Goal: Check status: Check status

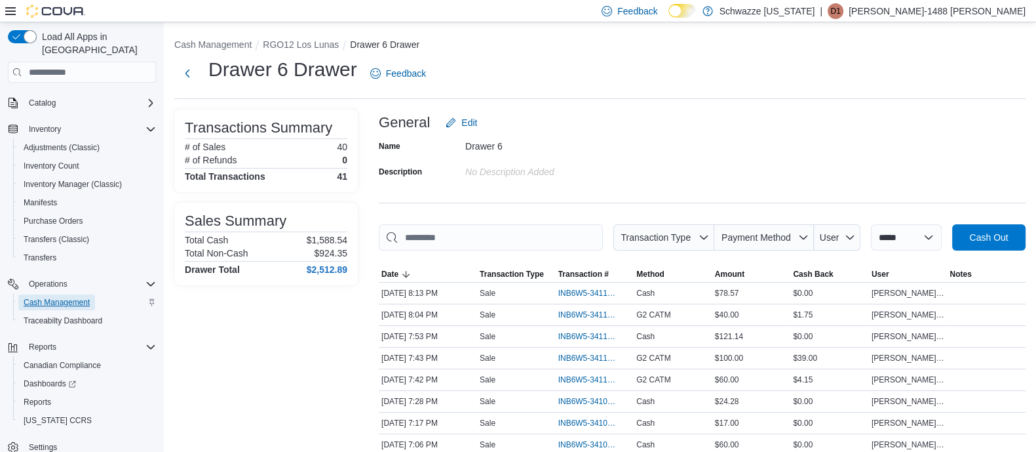
click at [88, 297] on span "Cash Management" at bounding box center [57, 302] width 66 height 10
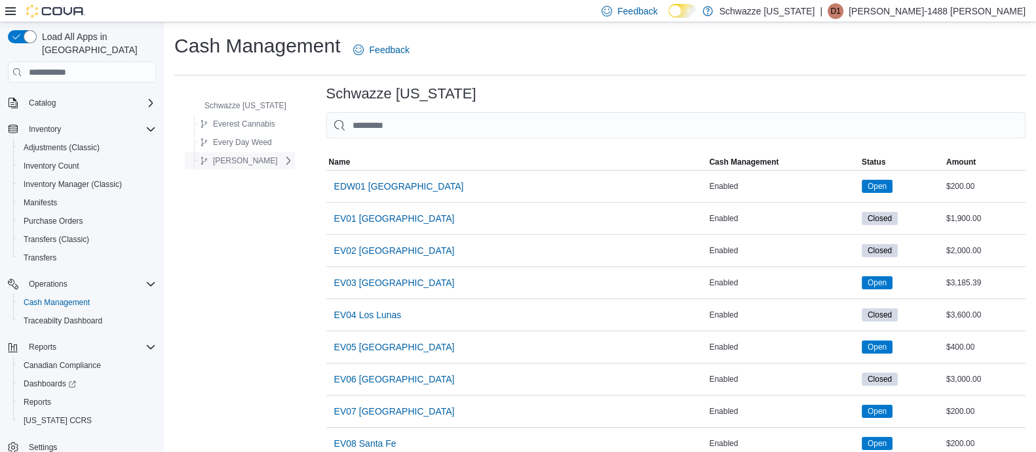
click at [226, 159] on span "[PERSON_NAME]" at bounding box center [245, 160] width 65 height 10
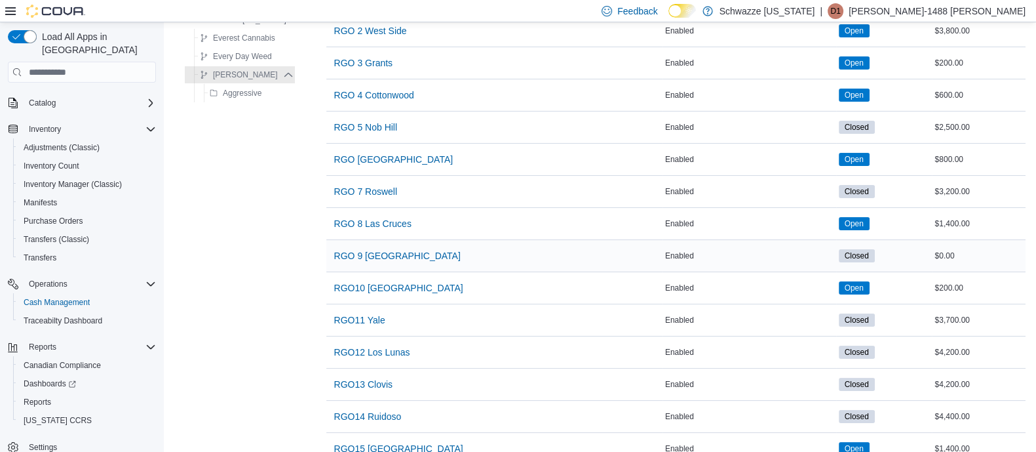
scroll to position [246, 0]
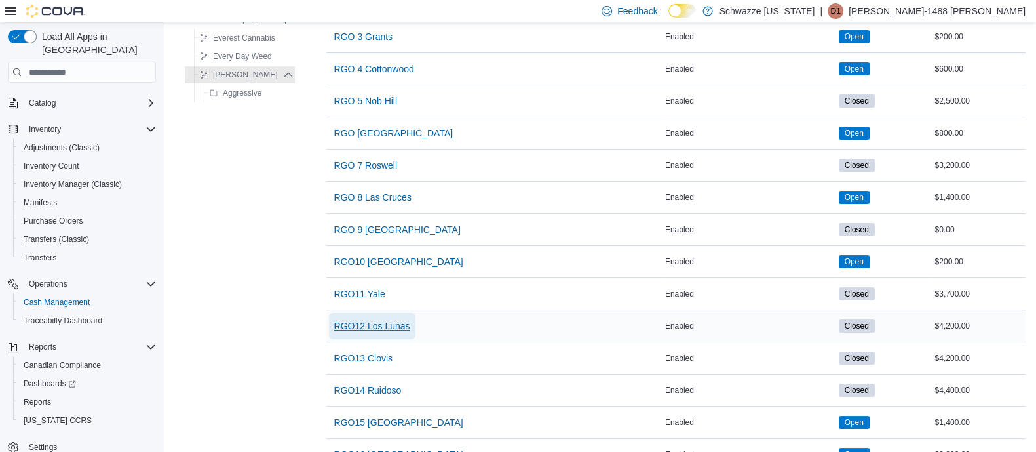
click at [383, 324] on span "RGO12 Los Lunas" at bounding box center [372, 325] width 76 height 13
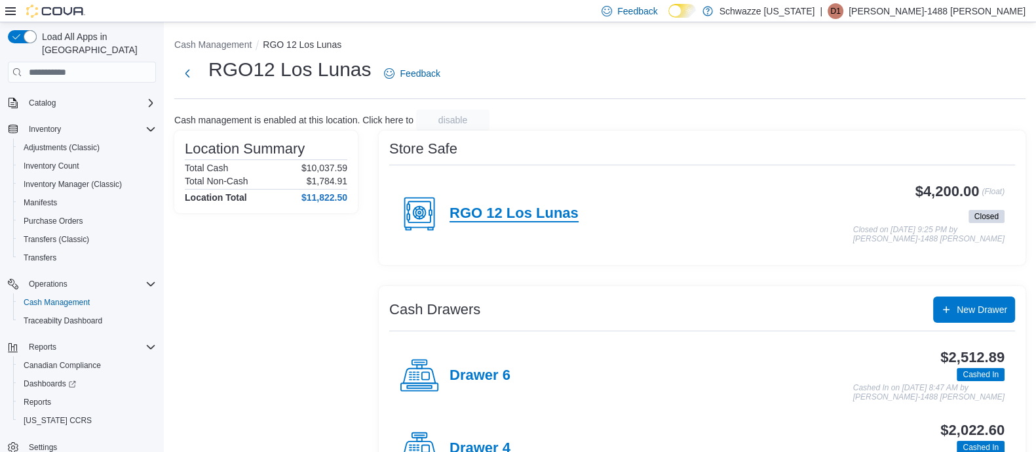
click at [539, 221] on h4 "RGO 12 Los Lunas" at bounding box center [514, 213] width 129 height 17
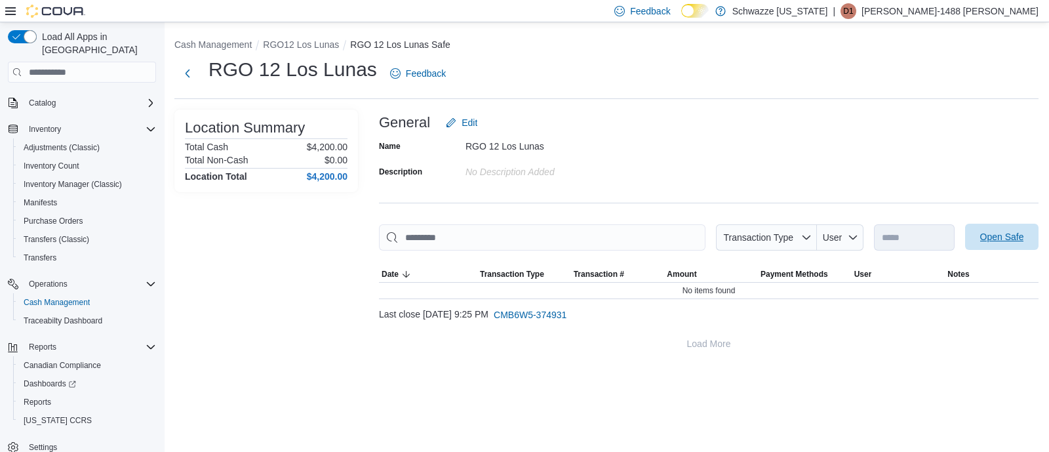
click at [1017, 243] on span "Open Safe" at bounding box center [1002, 236] width 44 height 13
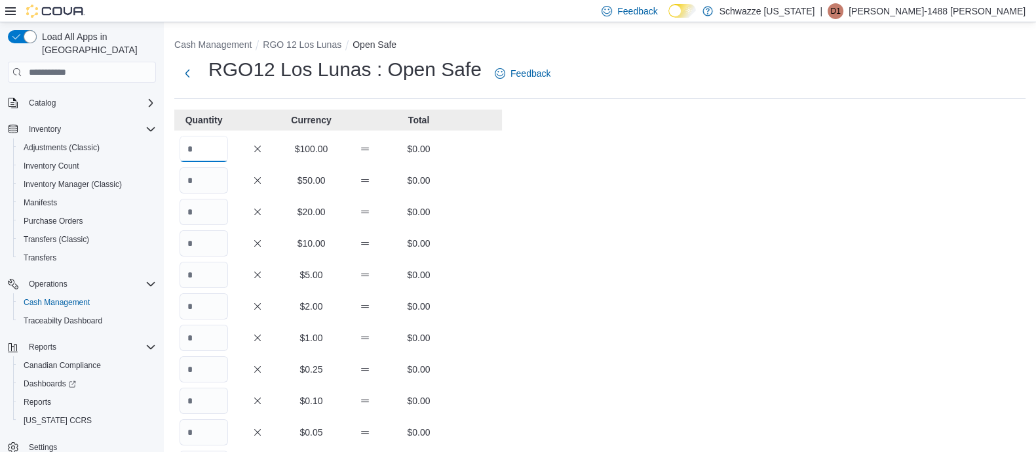
click at [208, 149] on input "Quantity" at bounding box center [204, 149] width 49 height 26
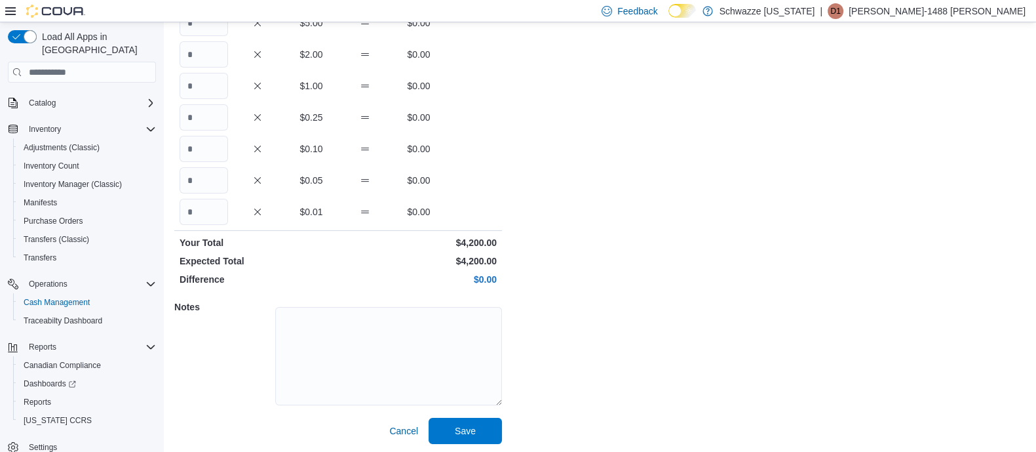
scroll to position [254, 0]
type input "**"
click at [457, 428] on span "Save" at bounding box center [465, 427] width 21 height 13
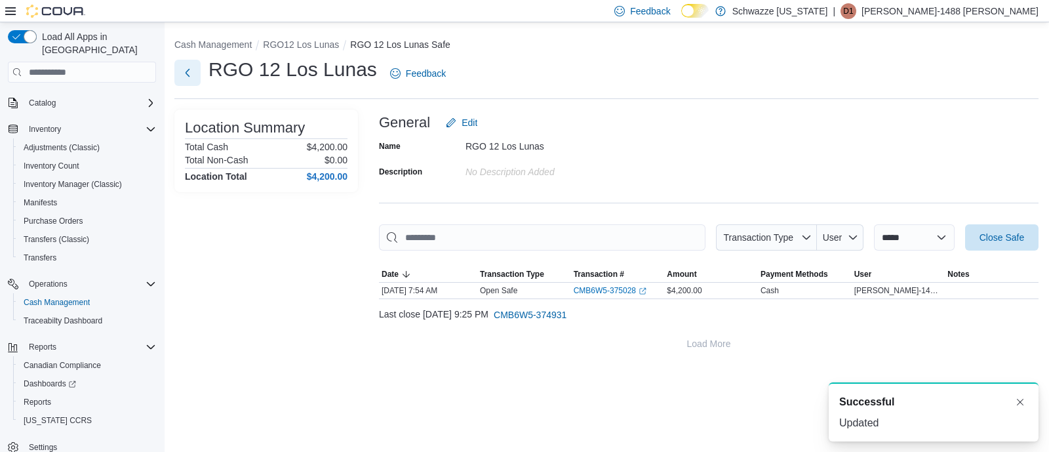
click at [191, 73] on button "Next" at bounding box center [187, 73] width 26 height 26
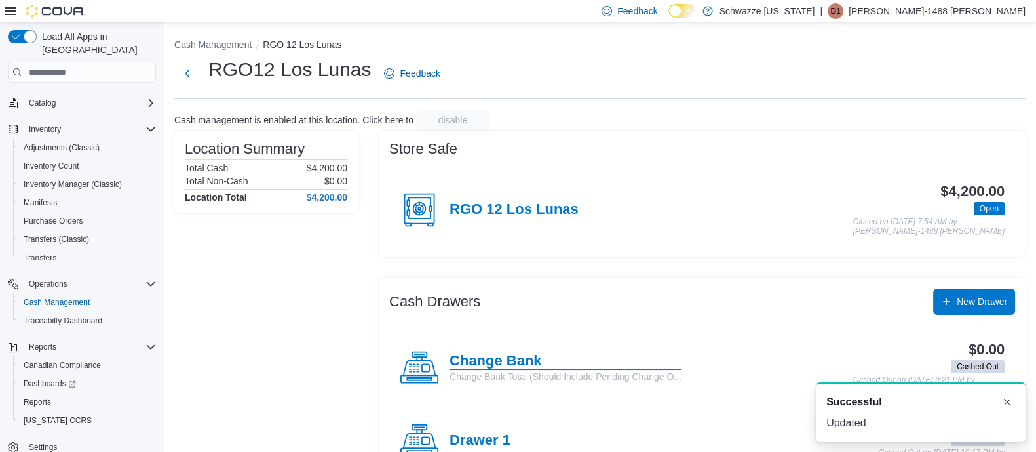
click at [528, 365] on h4 "Change Bank" at bounding box center [566, 361] width 232 height 17
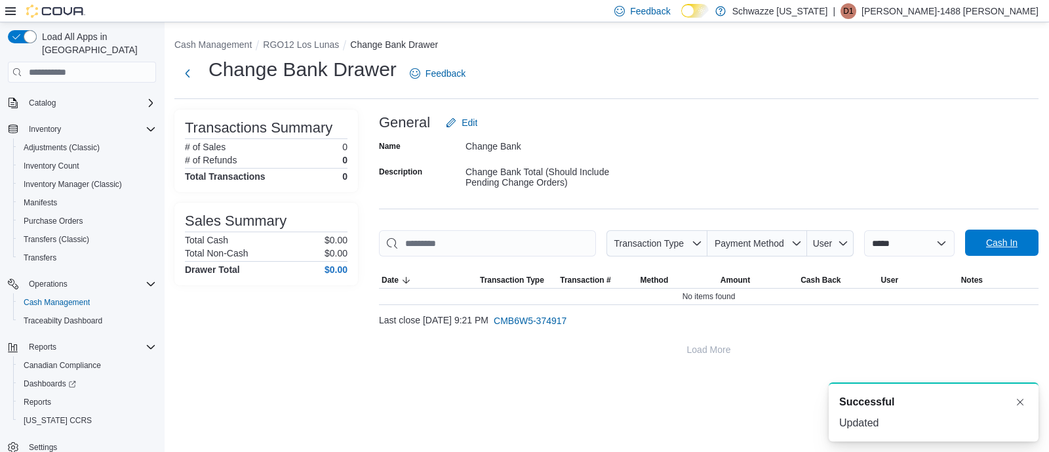
click at [1017, 243] on span "Cash In" at bounding box center [1001, 242] width 31 height 13
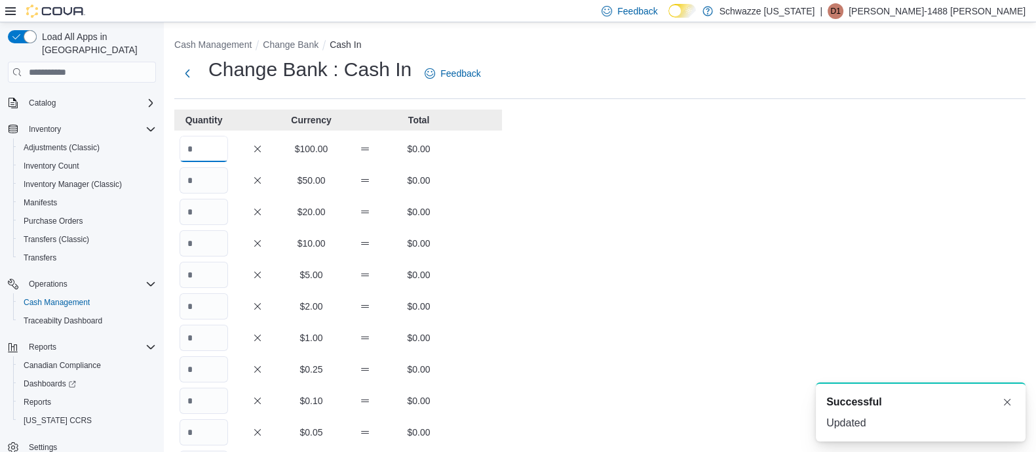
click at [200, 146] on input "Quantity" at bounding box center [204, 149] width 49 height 26
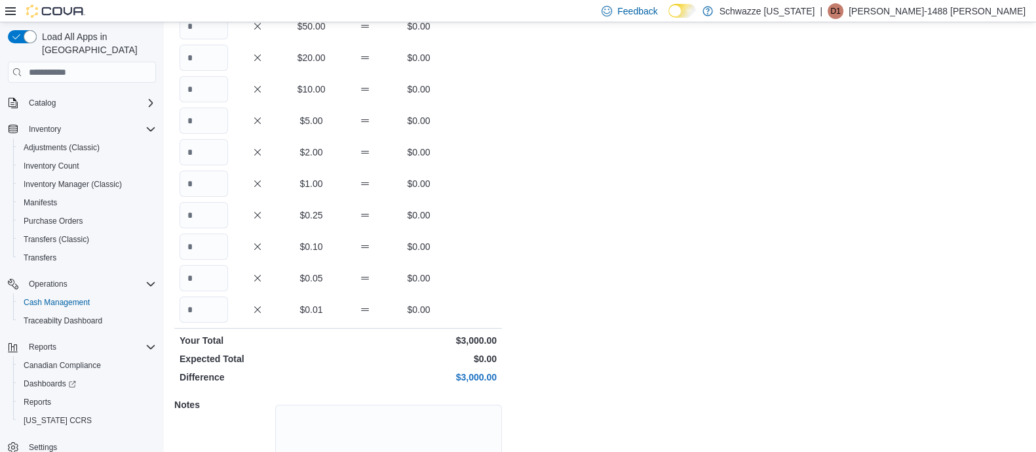
scroll to position [254, 0]
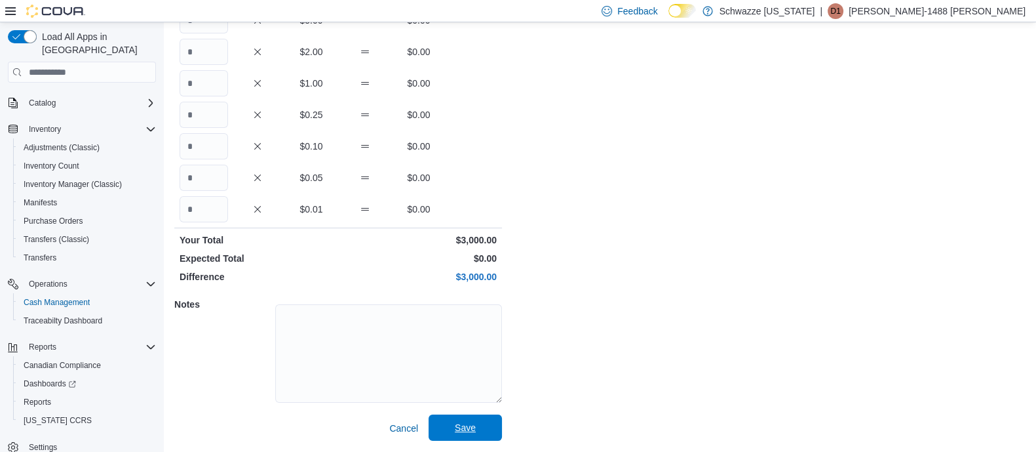
type input "**"
click at [469, 432] on span "Save" at bounding box center [465, 427] width 21 height 13
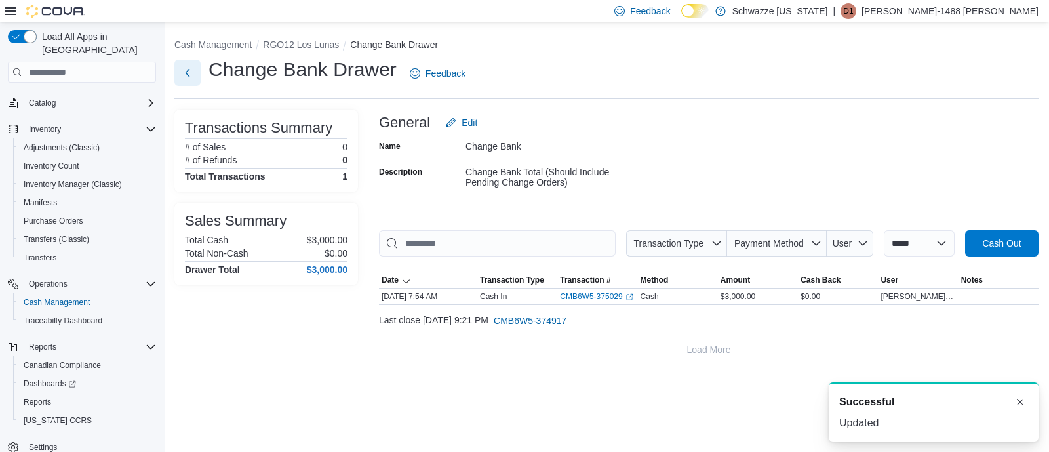
click at [187, 74] on button "Next" at bounding box center [187, 73] width 26 height 26
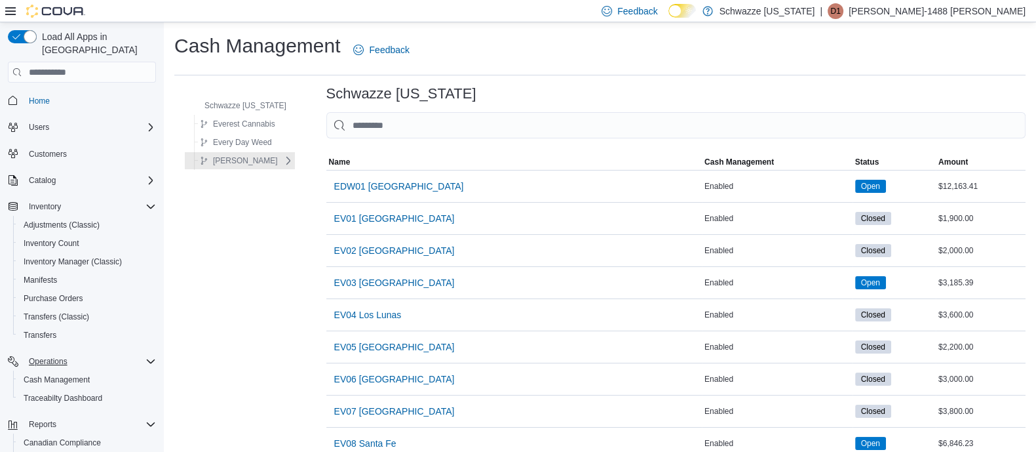
scroll to position [77, 0]
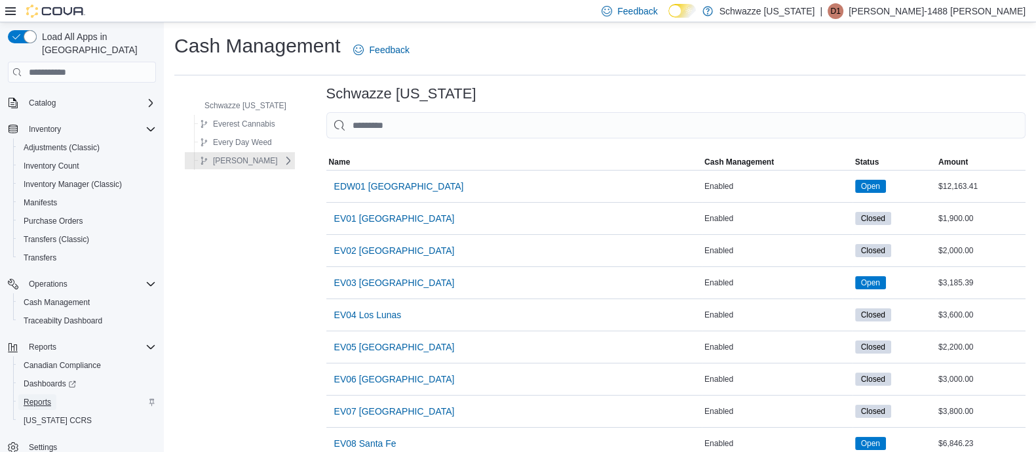
click at [39, 397] on span "Reports" at bounding box center [38, 402] width 28 height 10
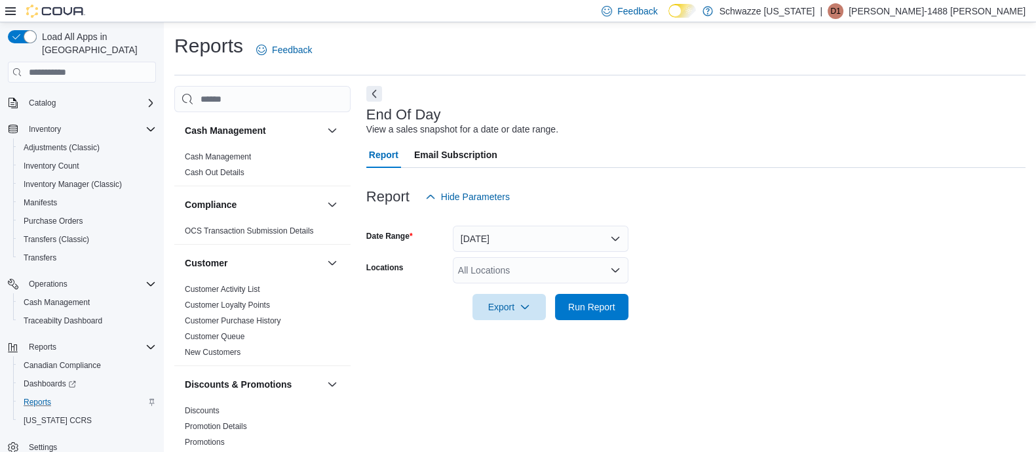
scroll to position [9, 0]
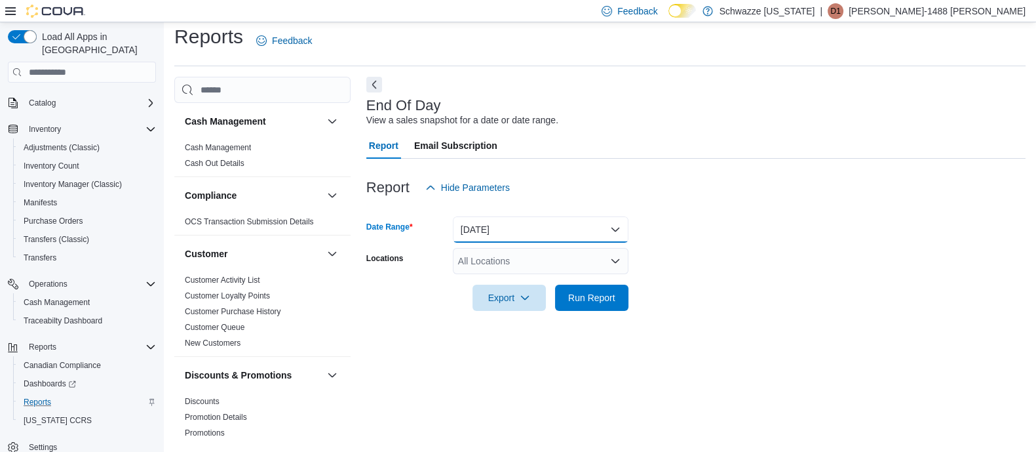
click at [612, 227] on button "Today" at bounding box center [541, 229] width 176 height 26
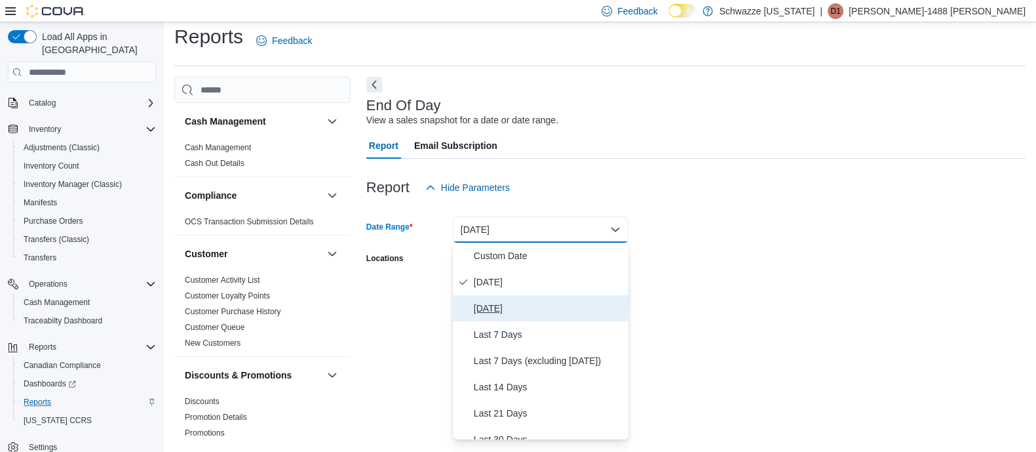
click at [499, 311] on span "Yesterday" at bounding box center [548, 308] width 149 height 16
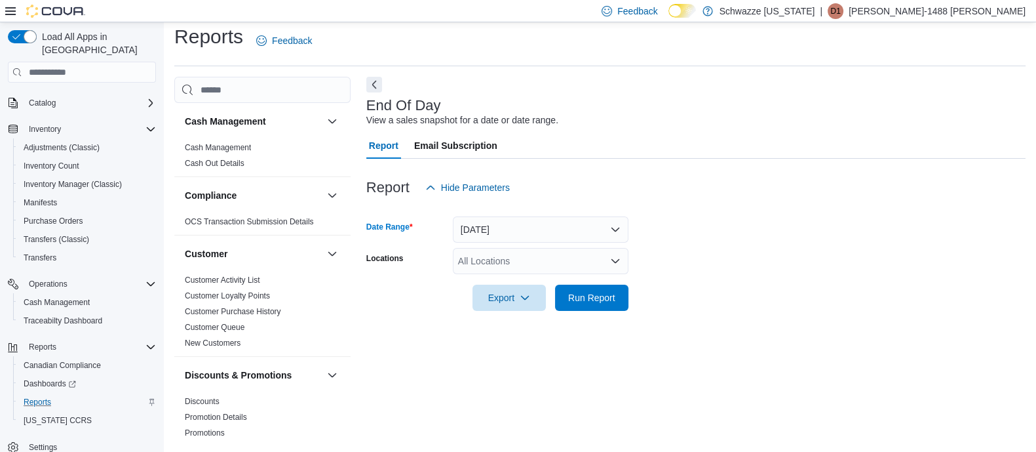
click at [697, 262] on form "Date Range Yesterday Locations All Locations Export Run Report" at bounding box center [695, 256] width 659 height 110
click at [619, 256] on icon "Open list of options" at bounding box center [615, 261] width 10 height 10
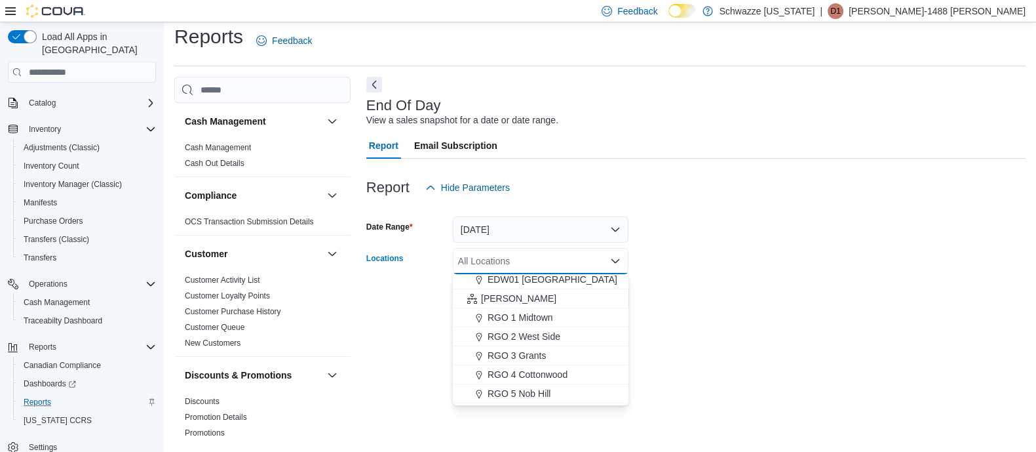
scroll to position [492, 0]
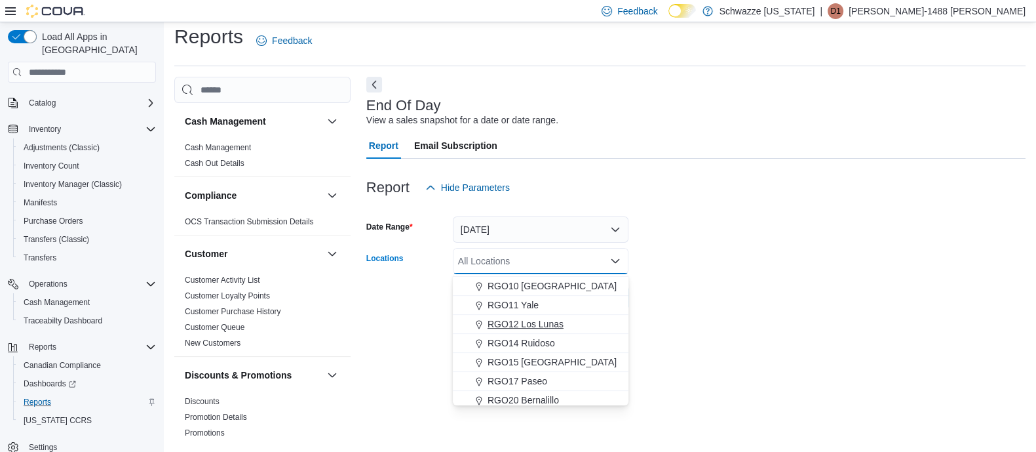
click at [520, 322] on span "RGO12 Los Lunas" at bounding box center [526, 323] width 76 height 13
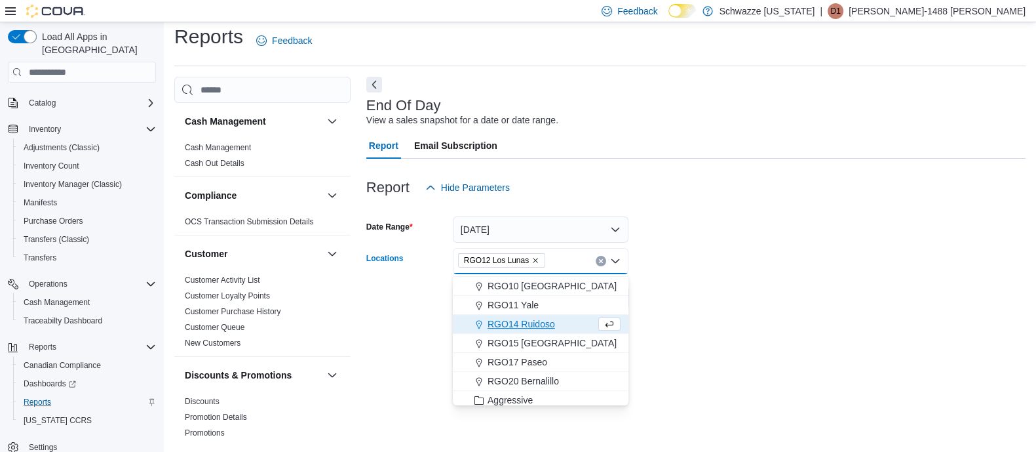
click at [752, 280] on div at bounding box center [695, 279] width 659 height 10
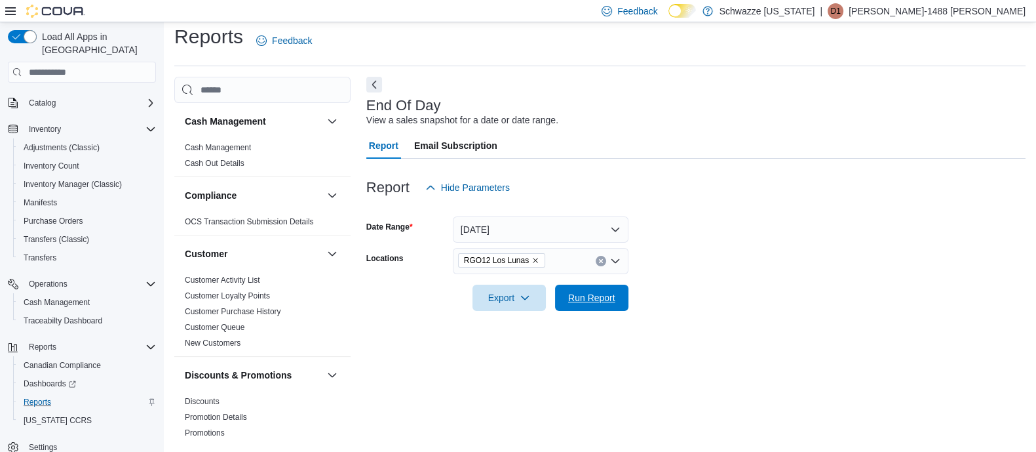
drag, startPoint x: 615, startPoint y: 300, endPoint x: 751, endPoint y: 243, distance: 147.2
click at [619, 298] on span "Run Report" at bounding box center [592, 297] width 58 height 26
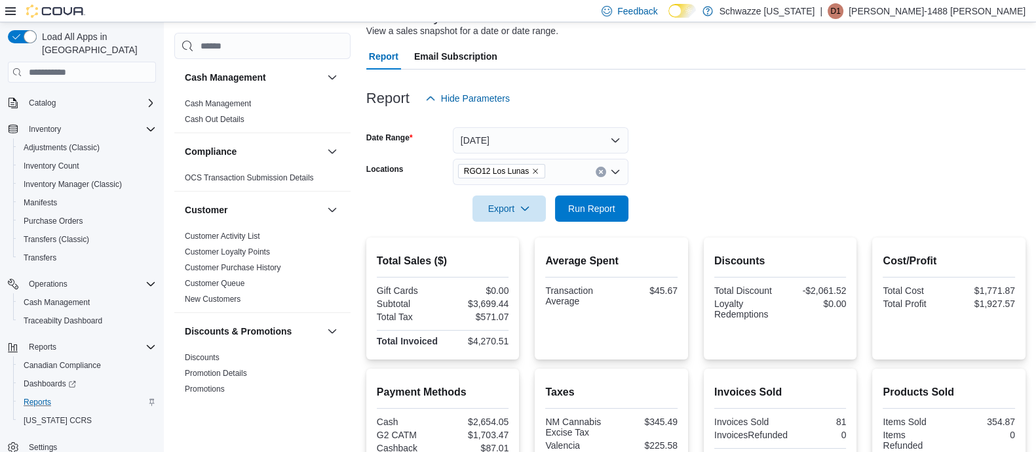
scroll to position [49, 0]
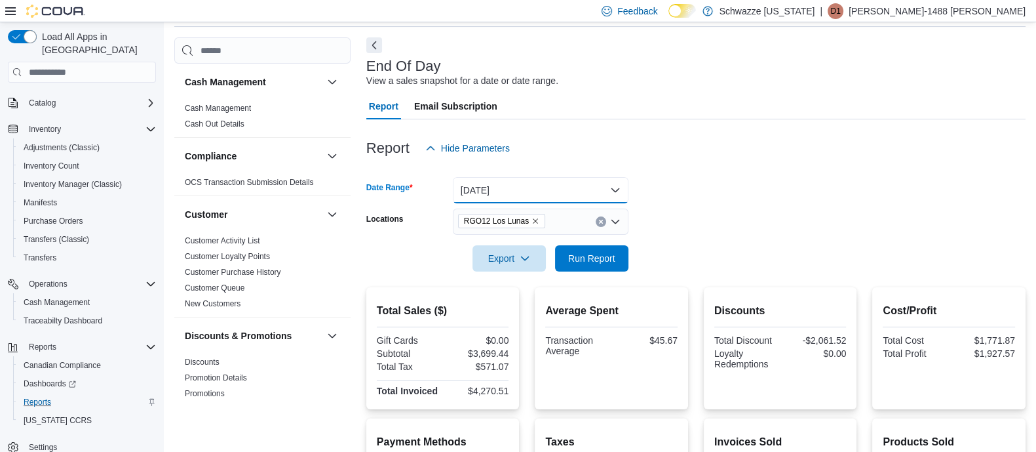
click at [614, 188] on button "Yesterday" at bounding box center [541, 190] width 176 height 26
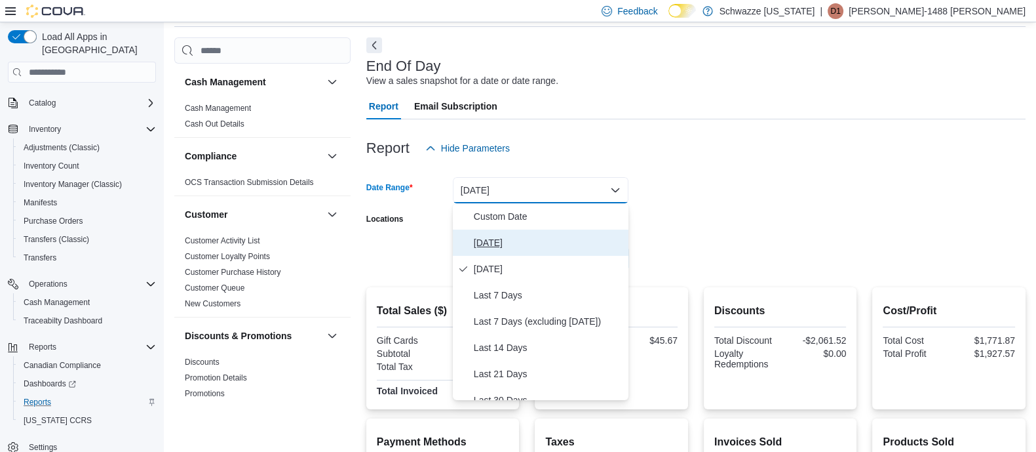
click at [511, 237] on span "Today" at bounding box center [548, 243] width 149 height 16
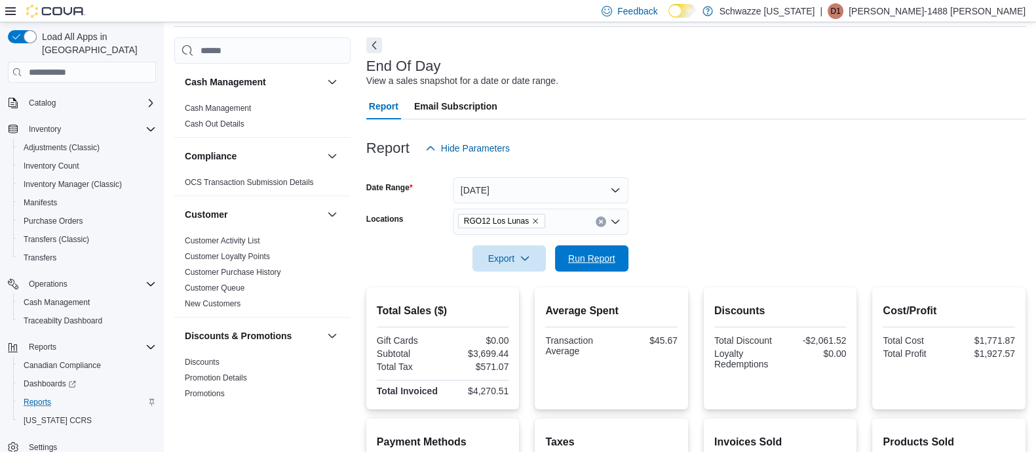
drag, startPoint x: 608, startPoint y: 250, endPoint x: 732, endPoint y: 164, distance: 151.6
click at [619, 246] on span "Run Report" at bounding box center [592, 258] width 58 height 26
